Goal: Information Seeking & Learning: Learn about a topic

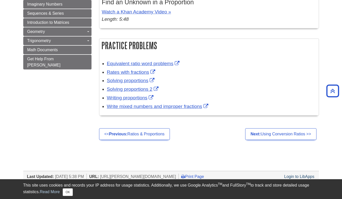
scroll to position [329, 0]
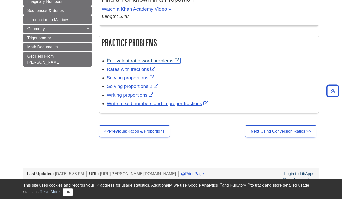
click at [160, 61] on link "Equivalent ratio word problems" at bounding box center [144, 60] width 74 height 5
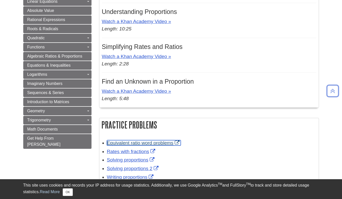
scroll to position [405, 0]
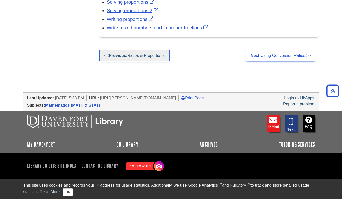
click at [124, 58] on link "<< Previous: Ratios & Proportions" at bounding box center [134, 56] width 71 height 12
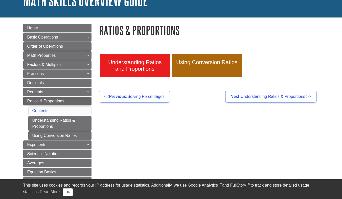
scroll to position [51, 0]
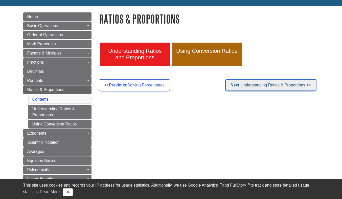
click at [277, 86] on link "Next: Understanding Ratios & Proportions >>" at bounding box center [270, 85] width 91 height 12
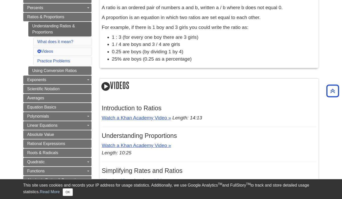
scroll to position [76, 0]
